Goal: Information Seeking & Learning: Learn about a topic

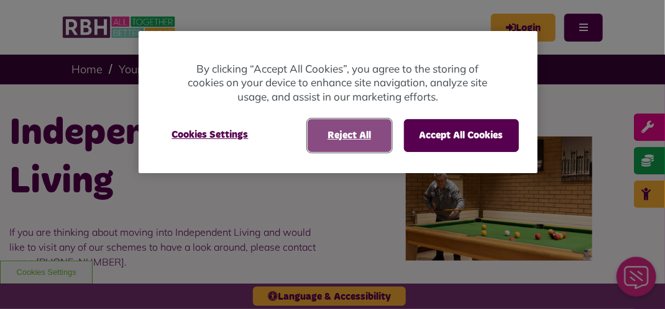
click at [357, 136] on button "Reject All" at bounding box center [350, 135] width 84 height 32
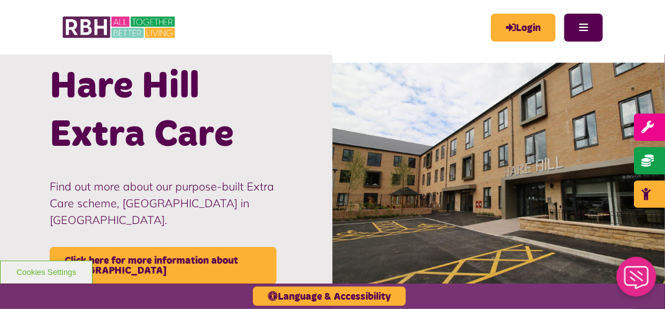
scroll to position [1340, 0]
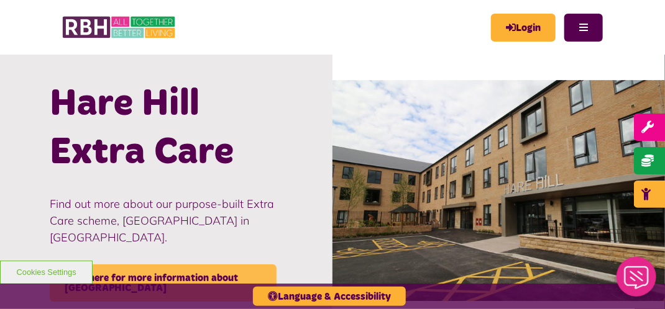
click at [194, 265] on link "Click here for more information about Hare Hill" at bounding box center [163, 283] width 227 height 37
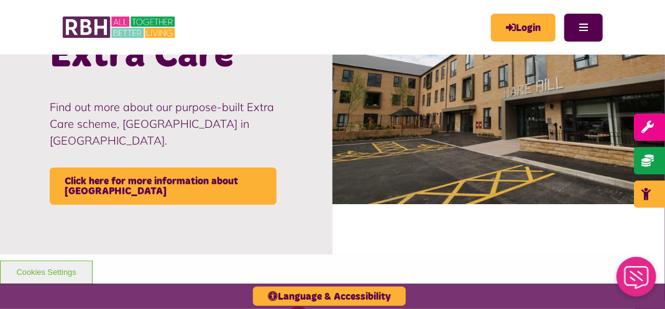
scroll to position [1439, 0]
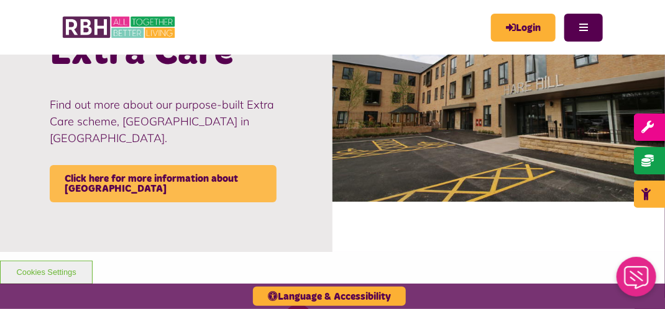
click at [145, 165] on link "Click here for more information about Hare Hill" at bounding box center [163, 183] width 227 height 37
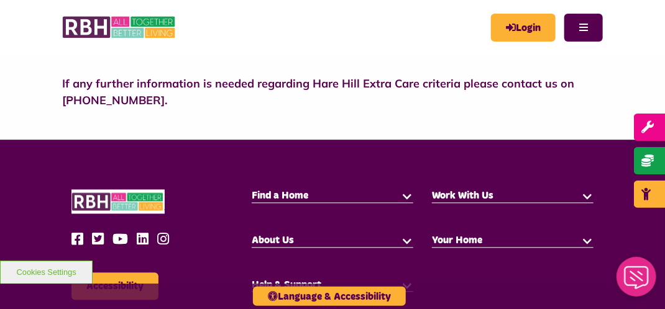
scroll to position [829, 0]
